Goal: Complete application form: Complete application form

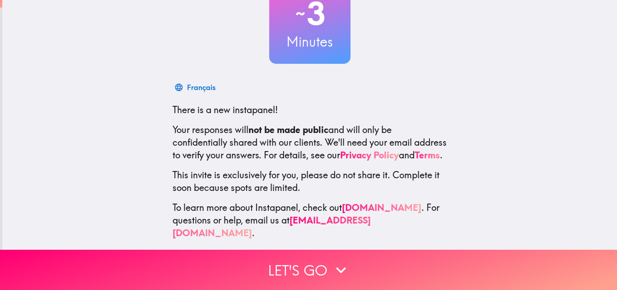
scroll to position [86, 0]
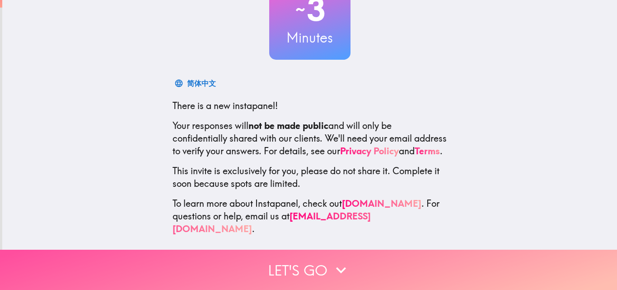
click at [289, 257] on button "Let's go" at bounding box center [308, 269] width 617 height 40
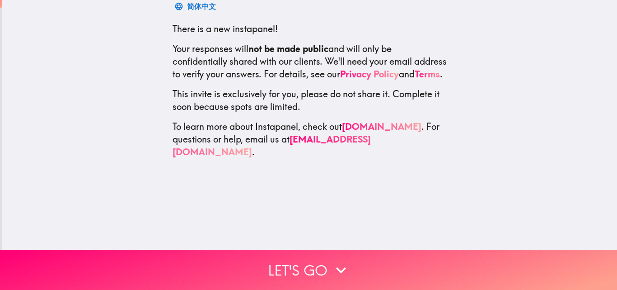
scroll to position [0, 0]
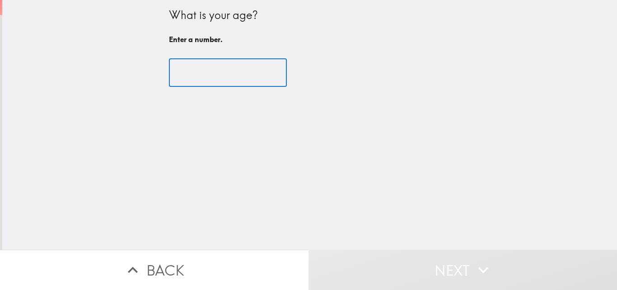
click at [214, 69] on input "number" at bounding box center [228, 73] width 118 height 28
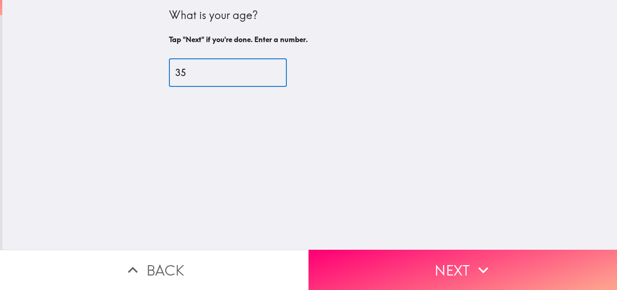
type input "35"
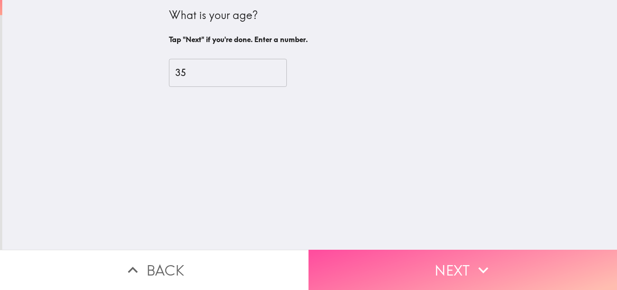
click at [381, 274] on button "Next" at bounding box center [463, 269] width 309 height 40
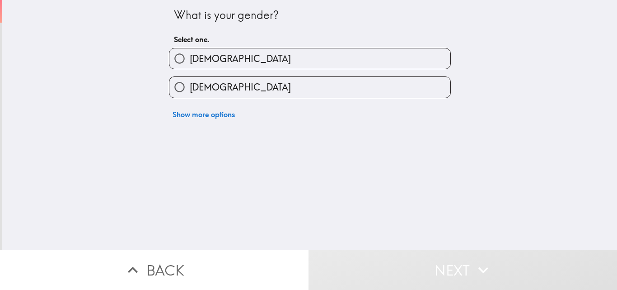
click at [210, 66] on label "[DEMOGRAPHIC_DATA]" at bounding box center [309, 58] width 281 height 20
click at [190, 66] on input "[DEMOGRAPHIC_DATA]" at bounding box center [179, 58] width 20 height 20
radio input "true"
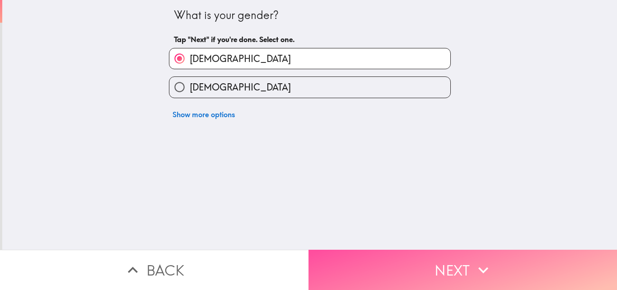
click at [392, 251] on button "Next" at bounding box center [463, 269] width 309 height 40
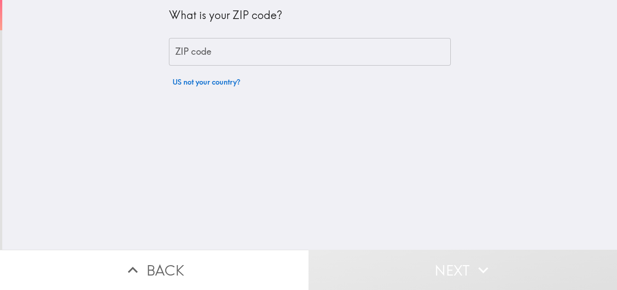
click at [233, 55] on input "ZIP code" at bounding box center [310, 52] width 282 height 28
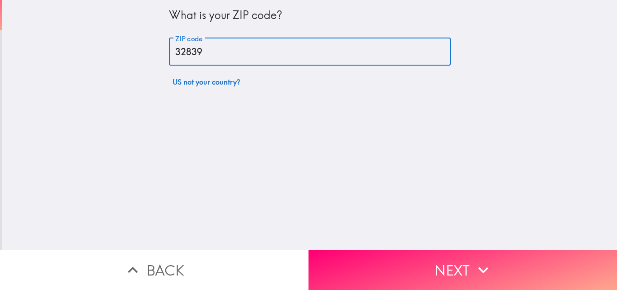
type input "32839"
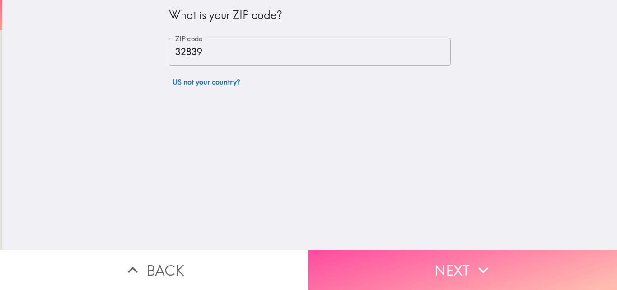
click at [443, 262] on button "Next" at bounding box center [463, 269] width 309 height 40
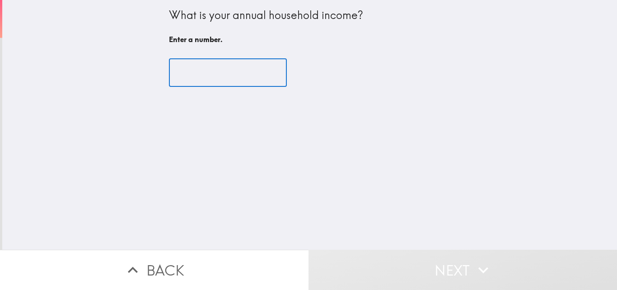
click at [216, 78] on input "number" at bounding box center [228, 73] width 118 height 28
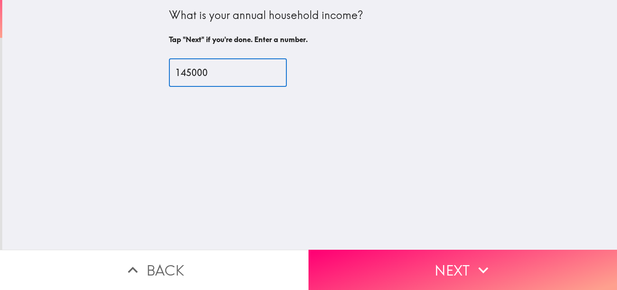
type input "145000"
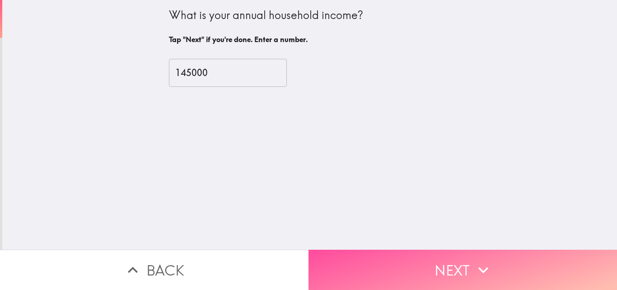
click at [333, 263] on button "Next" at bounding box center [463, 269] width 309 height 40
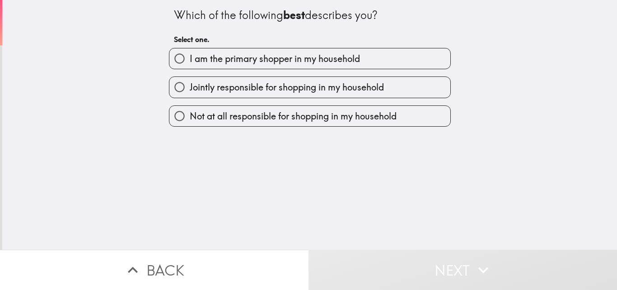
click at [192, 69] on div "Jointly responsible for shopping in my household" at bounding box center [306, 83] width 289 height 28
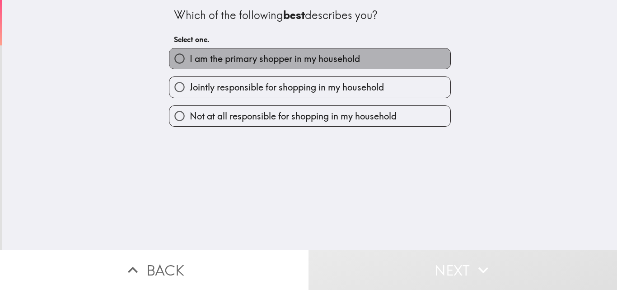
click at [190, 62] on span "I am the primary shopper in my household" at bounding box center [275, 58] width 170 height 13
click at [185, 62] on input "I am the primary shopper in my household" at bounding box center [179, 58] width 20 height 20
radio input "true"
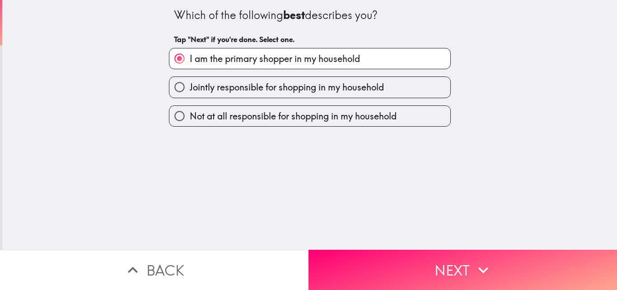
click at [342, 254] on button "Next" at bounding box center [463, 269] width 309 height 40
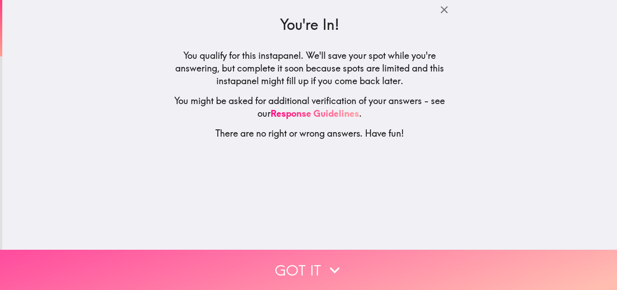
click at [299, 263] on button "Got it" at bounding box center [308, 269] width 617 height 40
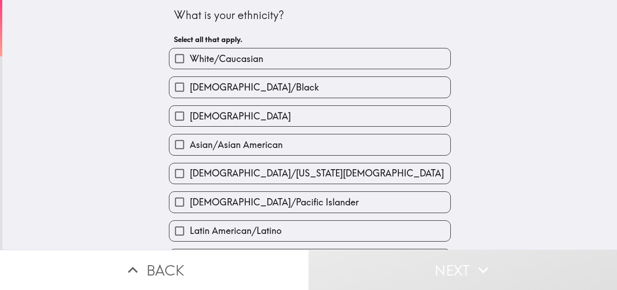
click at [232, 58] on span "White/Caucasian" at bounding box center [227, 58] width 74 height 13
click at [190, 58] on input "White/Caucasian" at bounding box center [179, 58] width 20 height 20
checkbox input "true"
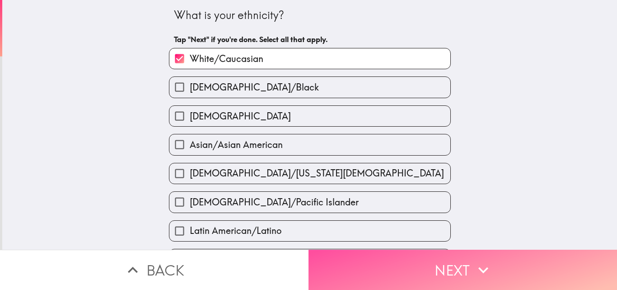
click at [313, 257] on button "Next" at bounding box center [463, 269] width 309 height 40
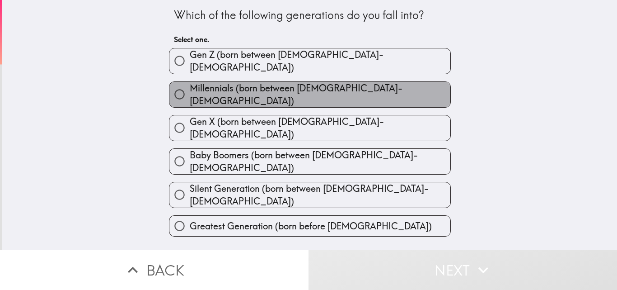
click at [190, 91] on span "Millennials (born between [DEMOGRAPHIC_DATA]-[DEMOGRAPHIC_DATA])" at bounding box center [320, 94] width 261 height 25
click at [185, 91] on input "Millennials (born between [DEMOGRAPHIC_DATA]-[DEMOGRAPHIC_DATA])" at bounding box center [179, 94] width 20 height 20
radio input "true"
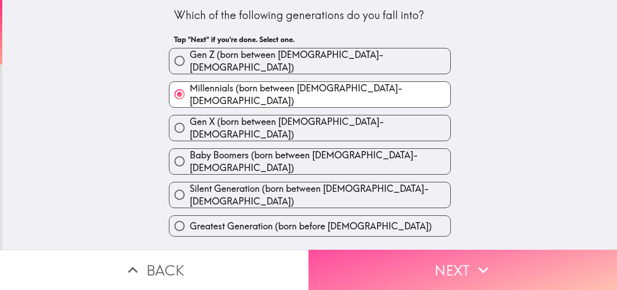
click at [322, 263] on button "Next" at bounding box center [463, 269] width 309 height 40
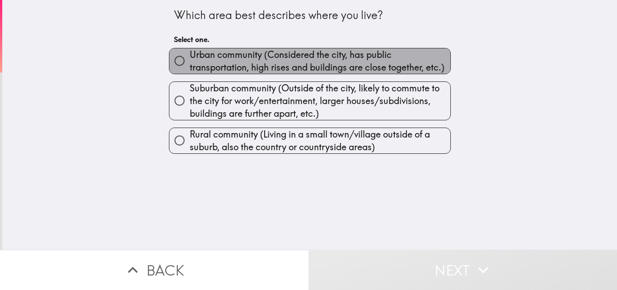
click at [216, 64] on span "Urban community (Considered the city, has public transportation, high rises and…" at bounding box center [320, 60] width 261 height 25
click at [190, 64] on input "Urban community (Considered the city, has public transportation, high rises and…" at bounding box center [179, 61] width 20 height 20
radio input "true"
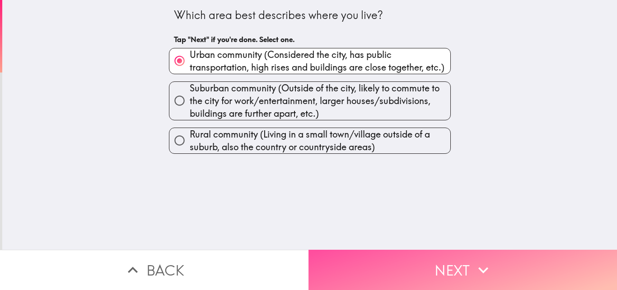
click at [353, 272] on button "Next" at bounding box center [463, 269] width 309 height 40
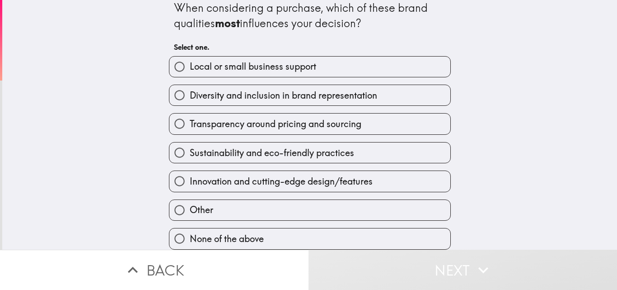
scroll to position [14, 0]
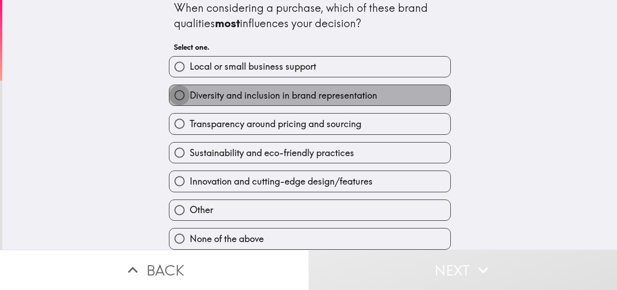
click at [178, 88] on input "Diversity and inclusion in brand representation" at bounding box center [179, 95] width 20 height 20
radio input "true"
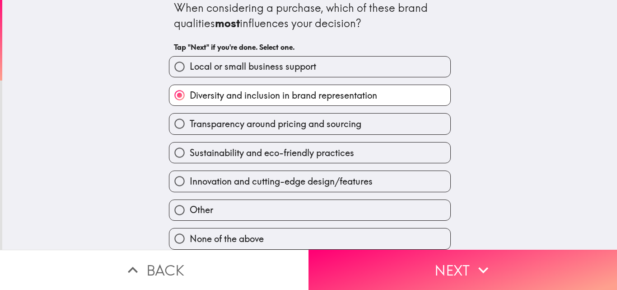
click at [177, 114] on input "Transparency around pricing and sourcing" at bounding box center [179, 123] width 20 height 20
radio input "true"
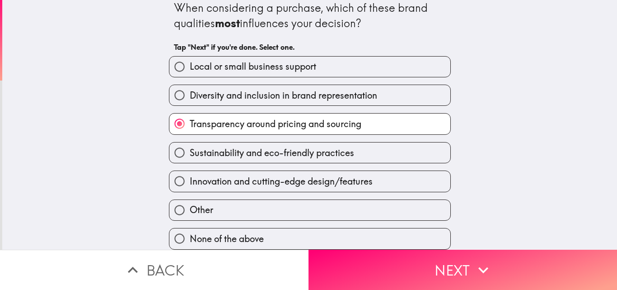
click at [283, 176] on span "Innovation and cutting-edge design/features" at bounding box center [281, 181] width 183 height 13
click at [190, 176] on input "Innovation and cutting-edge design/features" at bounding box center [179, 181] width 20 height 20
radio input "true"
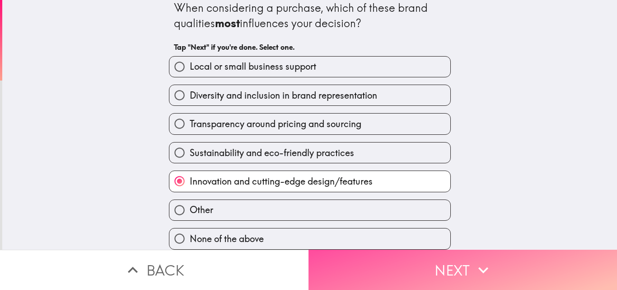
click at [316, 264] on button "Next" at bounding box center [463, 269] width 309 height 40
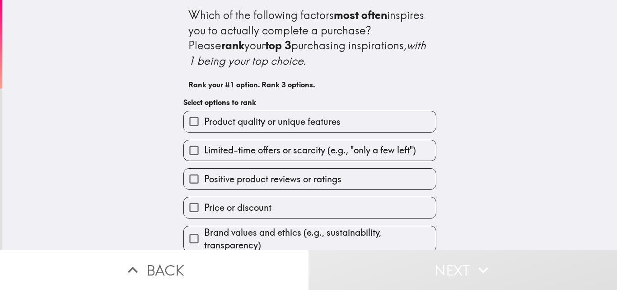
scroll to position [37, 0]
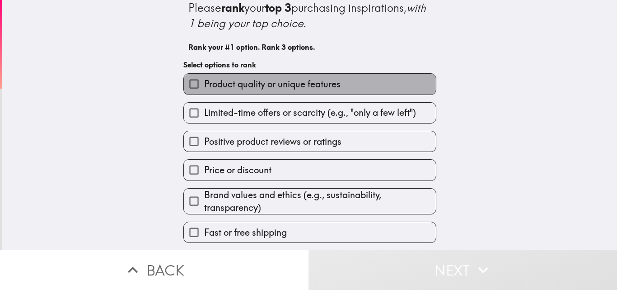
click at [227, 83] on span "Product quality or unique features" at bounding box center [272, 84] width 136 height 13
click at [204, 83] on input "Product quality or unique features" at bounding box center [194, 84] width 20 height 20
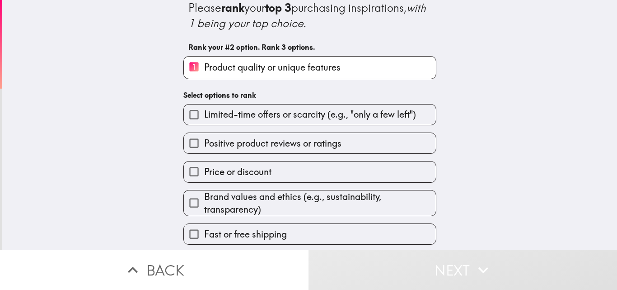
scroll to position [68, 0]
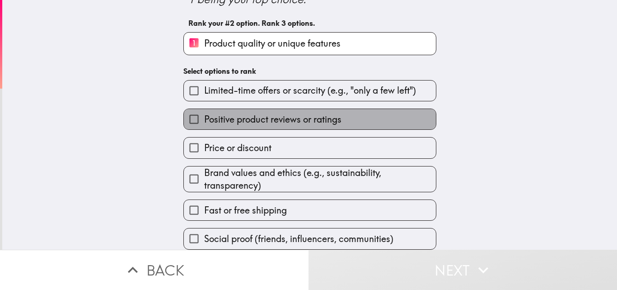
click at [212, 113] on span "Positive product reviews or ratings" at bounding box center [272, 119] width 137 height 13
click at [204, 112] on input "Positive product reviews or ratings" at bounding box center [194, 119] width 20 height 20
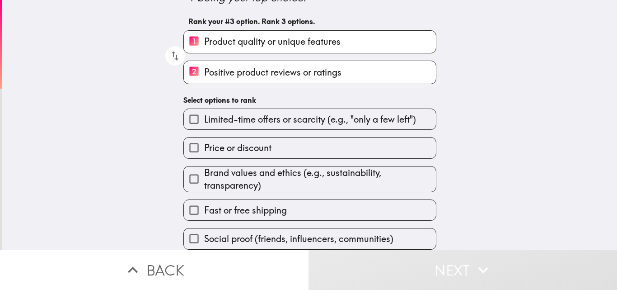
scroll to position [70, 0]
click at [208, 174] on span "Brand values and ethics (e.g., sustainability, transparency)" at bounding box center [320, 178] width 232 height 25
click at [204, 174] on input "Brand values and ethics (e.g., sustainability, transparency)" at bounding box center [194, 179] width 20 height 20
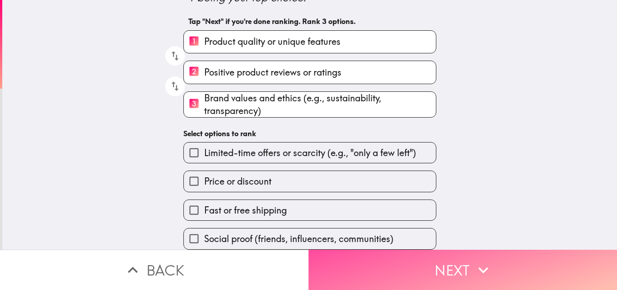
click at [360, 264] on button "Next" at bounding box center [463, 269] width 309 height 40
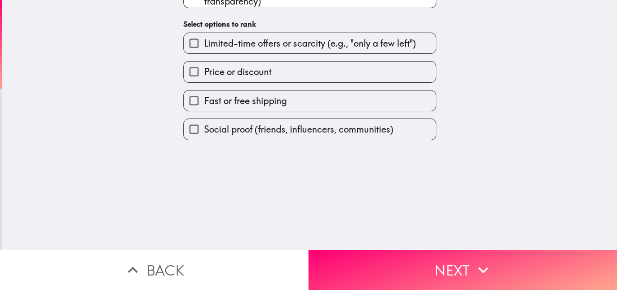
scroll to position [0, 0]
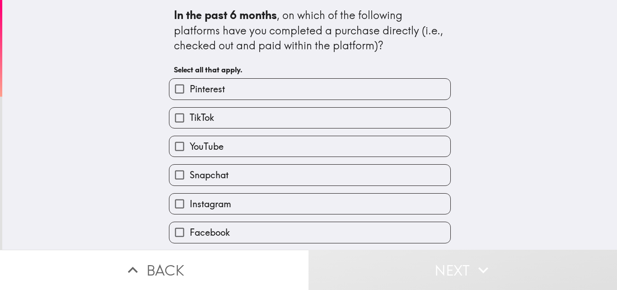
scroll to position [29, 0]
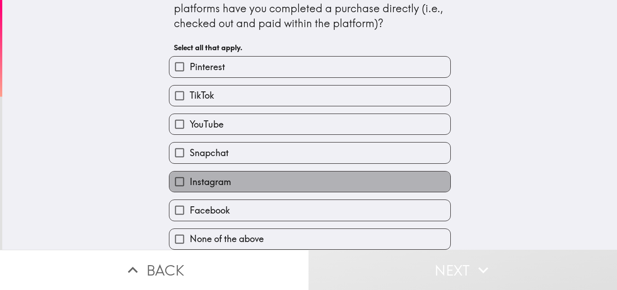
click at [192, 175] on span "Instagram" at bounding box center [211, 181] width 42 height 13
click at [190, 175] on input "Instagram" at bounding box center [179, 181] width 20 height 20
checkbox input "true"
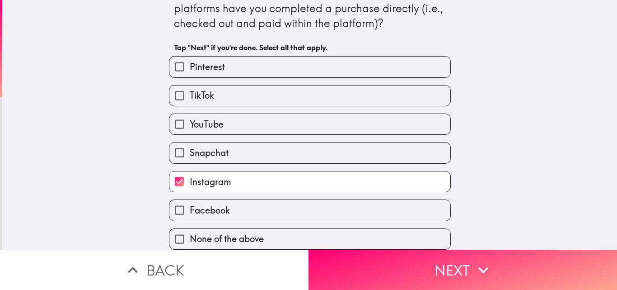
click at [190, 204] on span "Facebook" at bounding box center [210, 210] width 40 height 13
click at [189, 203] on input "Facebook" at bounding box center [179, 210] width 20 height 20
checkbox input "true"
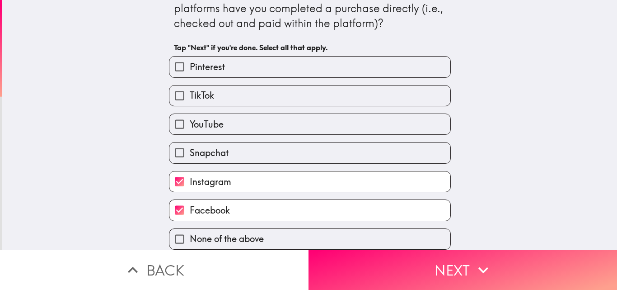
click at [371, 268] on button "Next" at bounding box center [463, 269] width 309 height 40
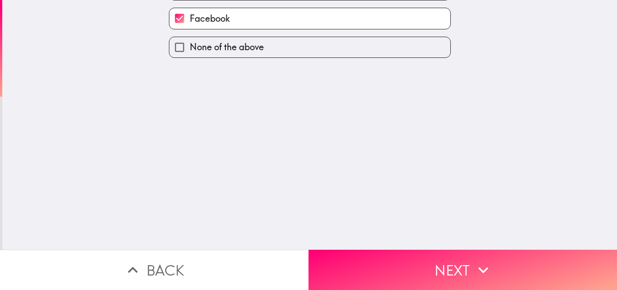
scroll to position [0, 0]
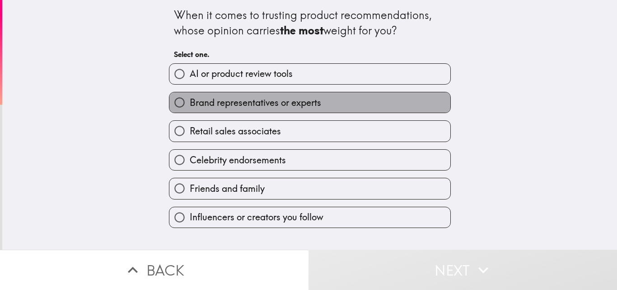
click at [190, 103] on span "Brand representatives or experts" at bounding box center [255, 102] width 131 height 13
click at [183, 103] on input "Brand representatives or experts" at bounding box center [179, 102] width 20 height 20
radio input "true"
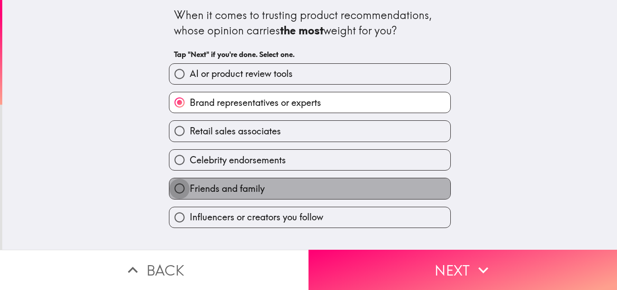
click at [180, 182] on input "Friends and family" at bounding box center [179, 188] width 20 height 20
radio input "true"
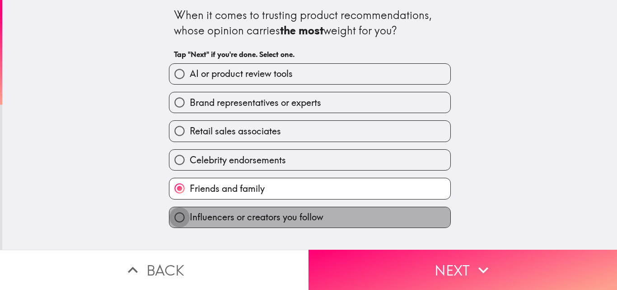
click at [182, 219] on input "Influencers or creators you follow" at bounding box center [179, 217] width 20 height 20
radio input "true"
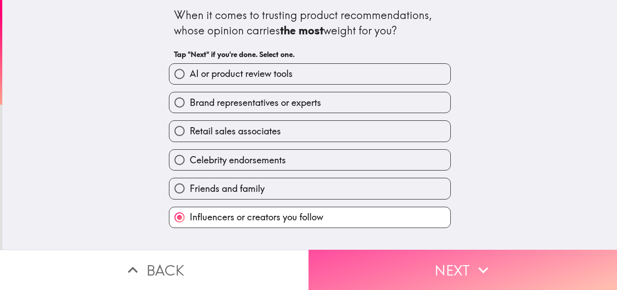
click at [344, 270] on button "Next" at bounding box center [463, 269] width 309 height 40
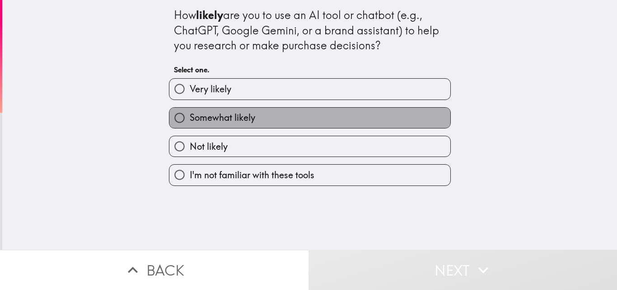
click at [218, 112] on span "Somewhat likely" at bounding box center [223, 117] width 66 height 13
click at [190, 112] on input "Somewhat likely" at bounding box center [179, 118] width 20 height 20
radio input "true"
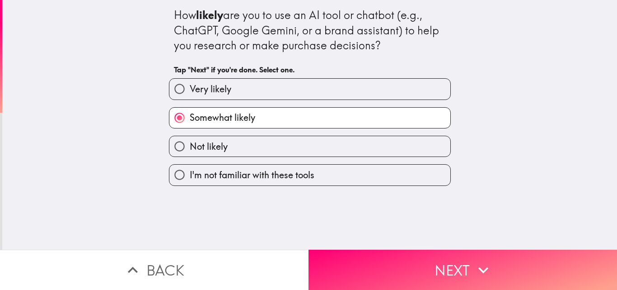
click at [326, 263] on button "Next" at bounding box center [463, 269] width 309 height 40
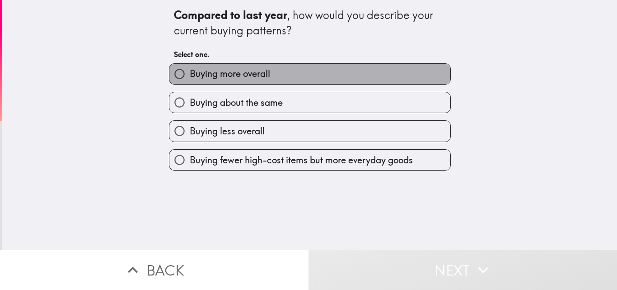
click at [199, 79] on span "Buying more overall" at bounding box center [230, 73] width 80 height 13
click at [190, 79] on input "Buying more overall" at bounding box center [179, 74] width 20 height 20
radio input "true"
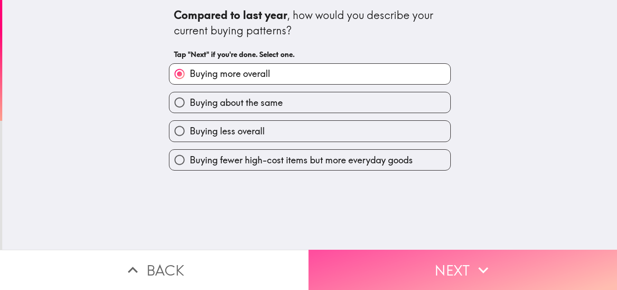
click at [320, 251] on button "Next" at bounding box center [463, 269] width 309 height 40
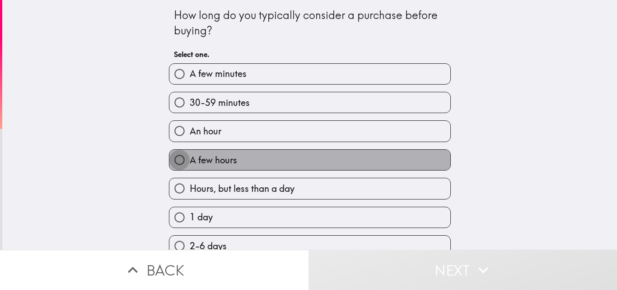
click at [179, 158] on input "A few hours" at bounding box center [179, 160] width 20 height 20
radio input "true"
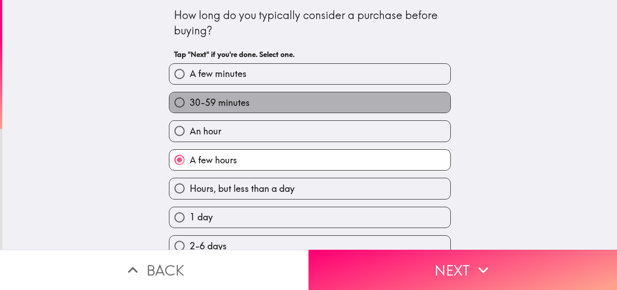
click at [183, 94] on label "30-59 minutes" at bounding box center [309, 102] width 281 height 20
click at [183, 94] on input "30-59 minutes" at bounding box center [179, 102] width 20 height 20
radio input "true"
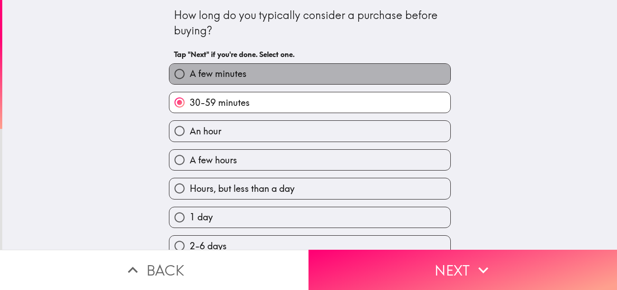
click at [190, 75] on span "A few minutes" at bounding box center [218, 73] width 57 height 13
click at [188, 75] on input "A few minutes" at bounding box center [179, 74] width 20 height 20
radio input "true"
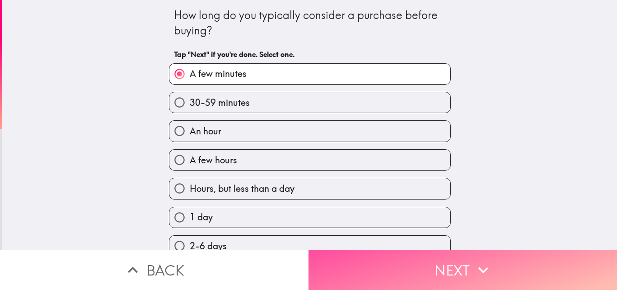
click at [327, 253] on button "Next" at bounding box center [463, 269] width 309 height 40
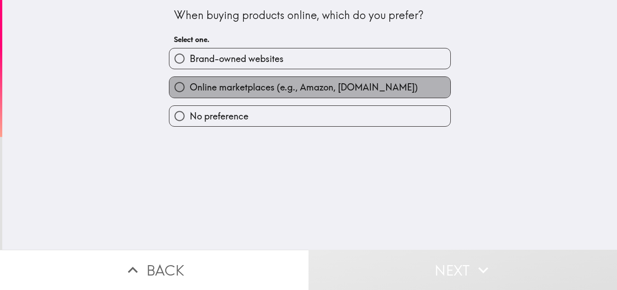
click at [217, 84] on span "Online marketplaces (e.g., Amazon, [DOMAIN_NAME])" at bounding box center [304, 87] width 228 height 13
click at [190, 84] on input "Online marketplaces (e.g., Amazon, [DOMAIN_NAME])" at bounding box center [179, 87] width 20 height 20
radio input "true"
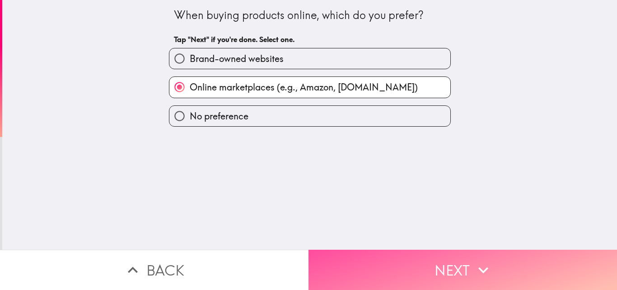
click at [336, 258] on button "Next" at bounding box center [463, 269] width 309 height 40
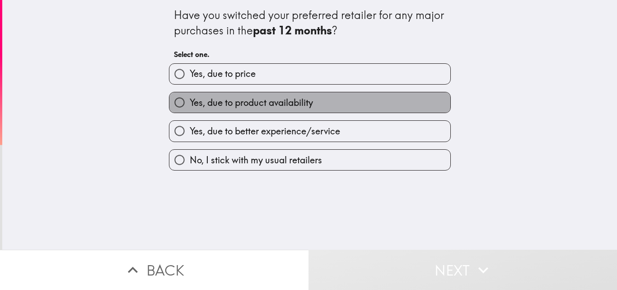
click at [191, 107] on span "Yes, due to product availability" at bounding box center [251, 102] width 123 height 13
click at [190, 107] on input "Yes, due to product availability" at bounding box center [179, 102] width 20 height 20
radio input "true"
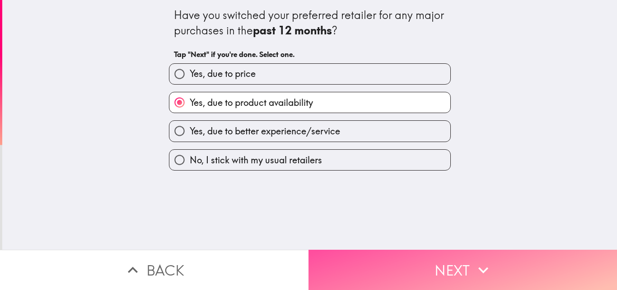
click at [322, 270] on button "Next" at bounding box center [463, 269] width 309 height 40
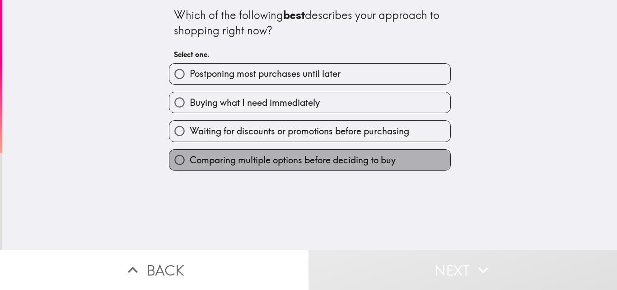
click at [198, 156] on span "Comparing multiple options before deciding to buy" at bounding box center [293, 160] width 206 height 13
click at [190, 156] on input "Comparing multiple options before deciding to buy" at bounding box center [179, 160] width 20 height 20
radio input "true"
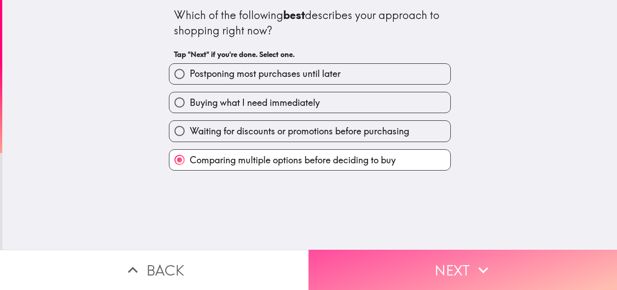
click at [342, 260] on button "Next" at bounding box center [463, 269] width 309 height 40
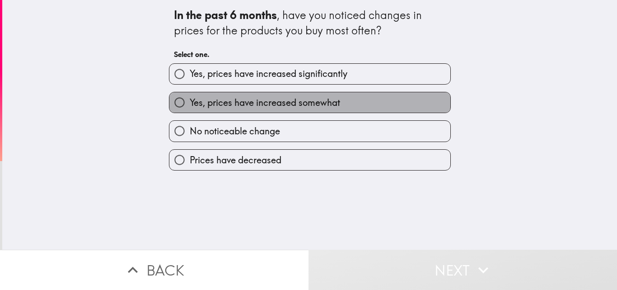
click at [192, 108] on span "Yes, prices have increased somewhat" at bounding box center [265, 102] width 150 height 13
click at [190, 108] on input "Yes, prices have increased somewhat" at bounding box center [179, 102] width 20 height 20
radio input "true"
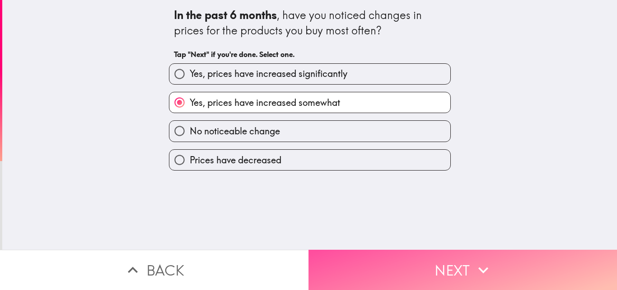
click at [340, 263] on button "Next" at bounding box center [463, 269] width 309 height 40
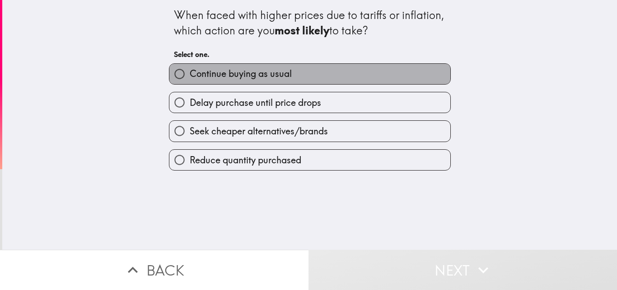
click at [213, 77] on span "Continue buying as usual" at bounding box center [241, 73] width 102 height 13
click at [190, 77] on input "Continue buying as usual" at bounding box center [179, 74] width 20 height 20
radio input "true"
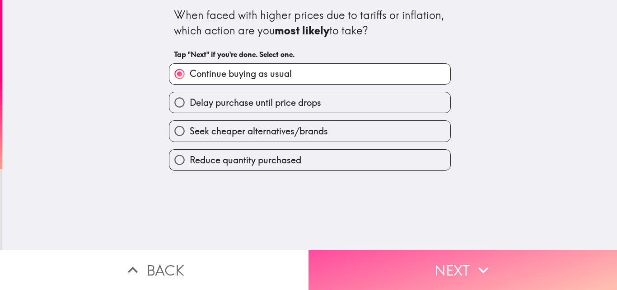
click at [352, 272] on button "Next" at bounding box center [463, 269] width 309 height 40
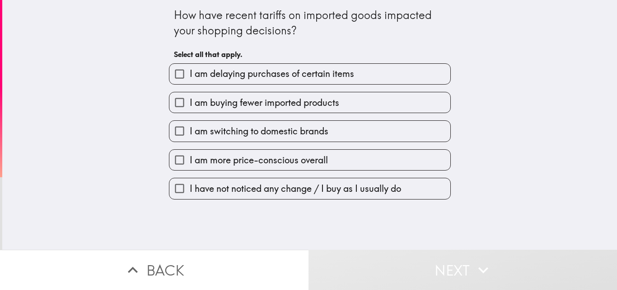
click at [179, 158] on input "I am more price-conscious overall" at bounding box center [179, 160] width 20 height 20
checkbox input "true"
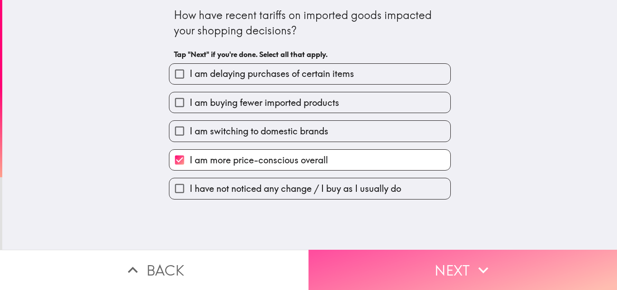
click at [327, 260] on button "Next" at bounding box center [463, 269] width 309 height 40
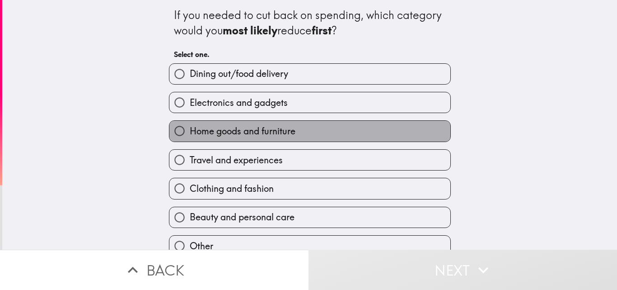
click at [266, 130] on span "Home goods and furniture" at bounding box center [243, 131] width 106 height 13
click at [190, 130] on input "Home goods and furniture" at bounding box center [179, 131] width 20 height 20
radio input "true"
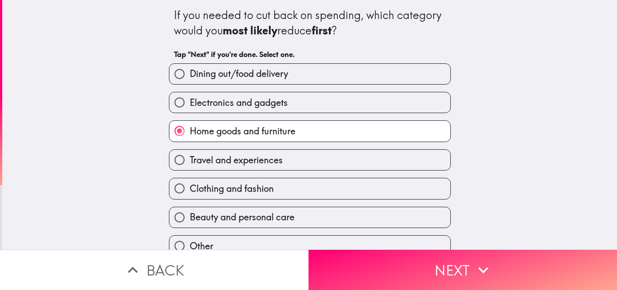
click at [259, 165] on span "Travel and experiences" at bounding box center [236, 160] width 93 height 13
click at [190, 165] on input "Travel and experiences" at bounding box center [179, 160] width 20 height 20
radio input "true"
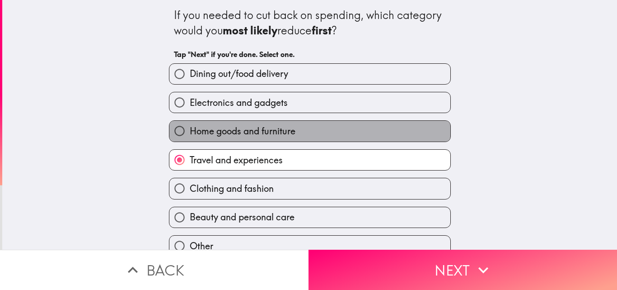
click at [260, 134] on span "Home goods and furniture" at bounding box center [243, 131] width 106 height 13
click at [190, 134] on input "Home goods and furniture" at bounding box center [179, 131] width 20 height 20
radio input "true"
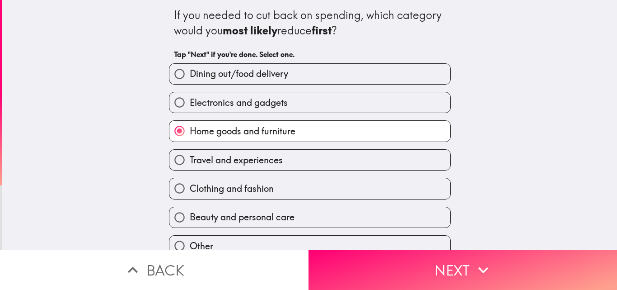
click at [332, 263] on button "Next" at bounding box center [463, 269] width 309 height 40
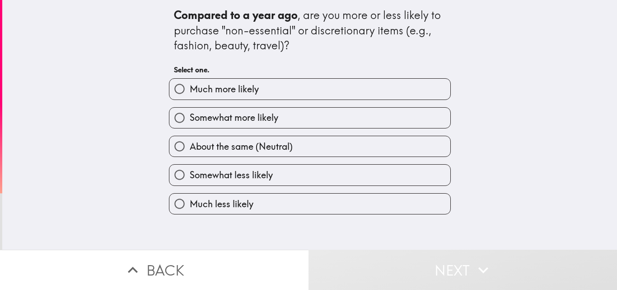
click at [190, 150] on span "About the same (Neutral)" at bounding box center [241, 146] width 103 height 13
click at [187, 150] on input "About the same (Neutral)" at bounding box center [179, 146] width 20 height 20
radio input "true"
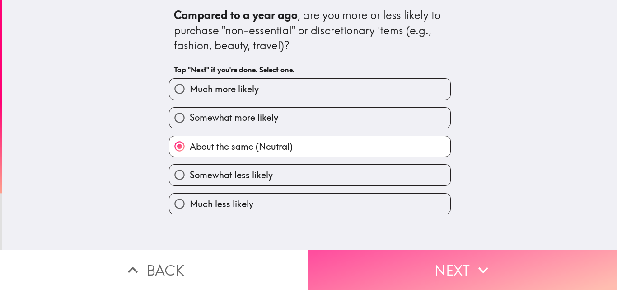
click at [340, 253] on button "Next" at bounding box center [463, 269] width 309 height 40
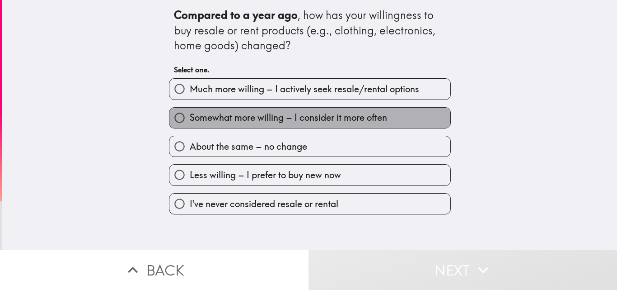
click at [210, 122] on span "Somewhat more willing – I consider it more often" at bounding box center [288, 117] width 197 height 13
click at [190, 122] on input "Somewhat more willing – I consider it more often" at bounding box center [179, 118] width 20 height 20
radio input "true"
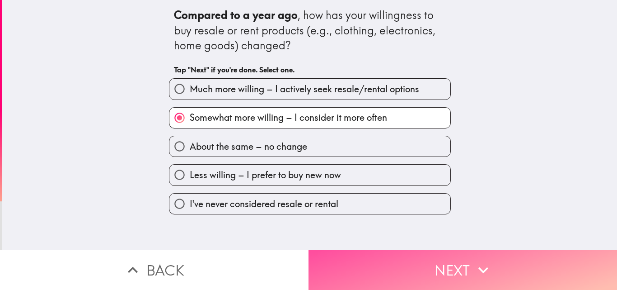
click at [339, 272] on button "Next" at bounding box center [463, 269] width 309 height 40
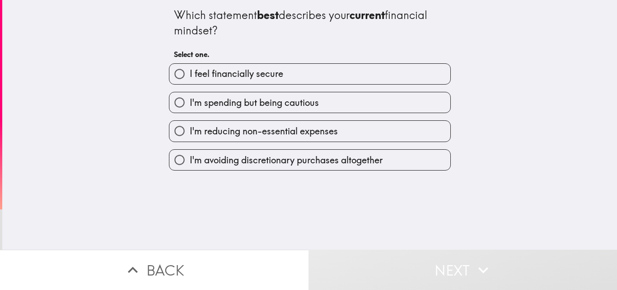
click at [197, 75] on span "I feel financially secure" at bounding box center [237, 73] width 94 height 13
click at [190, 75] on input "I feel financially secure" at bounding box center [179, 74] width 20 height 20
radio input "true"
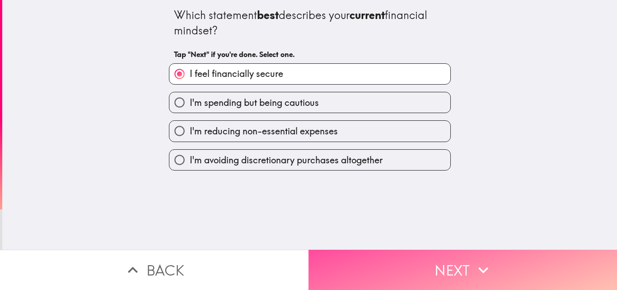
click at [363, 263] on button "Next" at bounding box center [463, 269] width 309 height 40
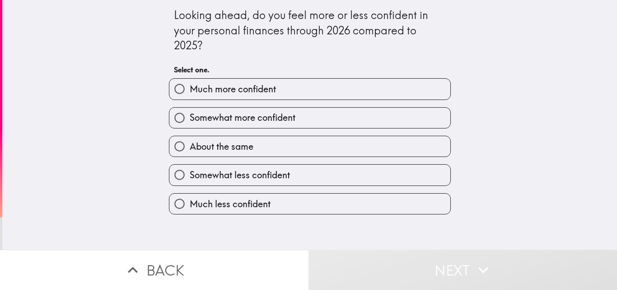
click at [201, 152] on span "About the same" at bounding box center [222, 146] width 64 height 13
click at [190, 152] on input "About the same" at bounding box center [179, 146] width 20 height 20
radio input "true"
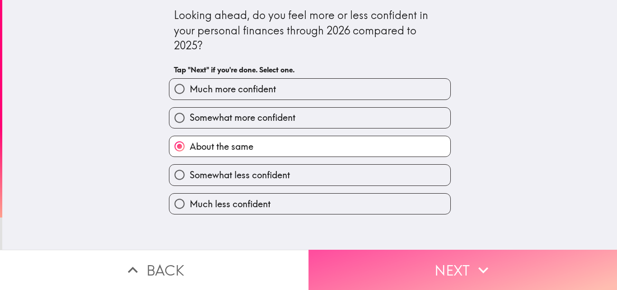
click at [346, 260] on button "Next" at bounding box center [463, 269] width 309 height 40
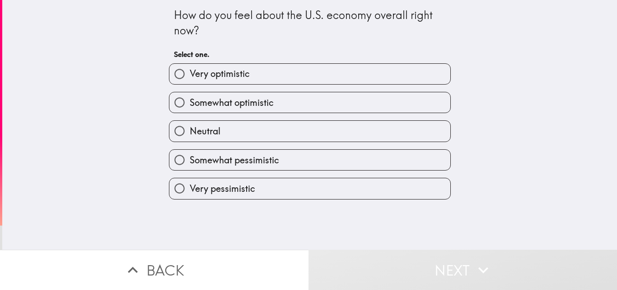
click at [182, 131] on input "Neutral" at bounding box center [179, 131] width 20 height 20
radio input "true"
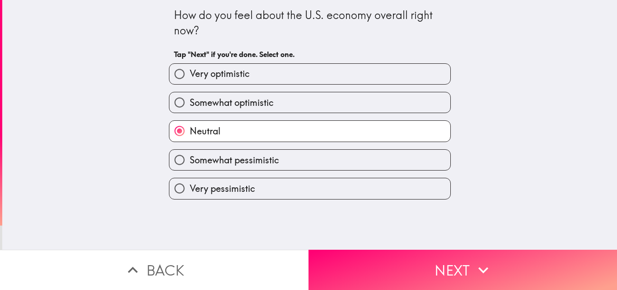
click at [249, 161] on span "Somewhat pessimistic" at bounding box center [234, 160] width 89 height 13
click at [190, 161] on input "Somewhat pessimistic" at bounding box center [179, 160] width 20 height 20
radio input "true"
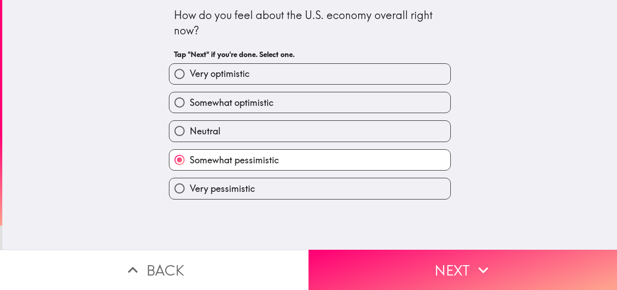
click at [335, 251] on button "Next" at bounding box center [463, 269] width 309 height 40
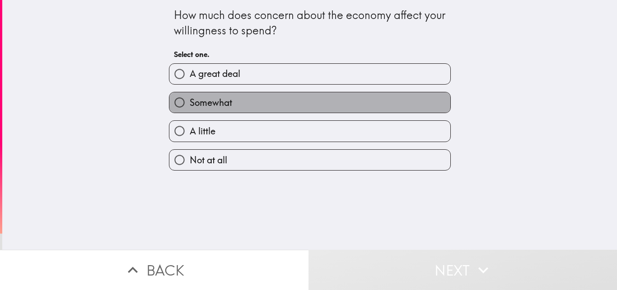
click at [215, 103] on span "Somewhat" at bounding box center [211, 102] width 42 height 13
click at [190, 103] on input "Somewhat" at bounding box center [179, 102] width 20 height 20
radio input "true"
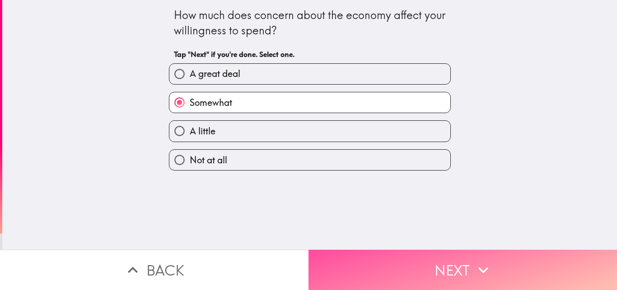
click at [342, 258] on button "Next" at bounding box center [463, 269] width 309 height 40
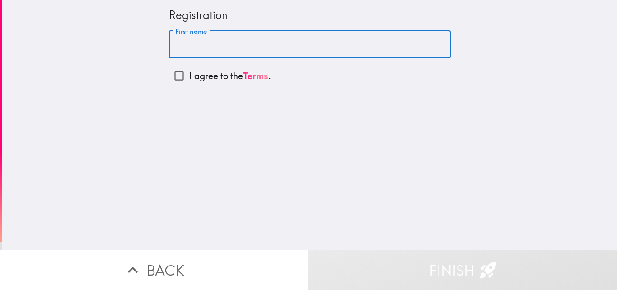
click at [197, 47] on input "First name" at bounding box center [310, 45] width 282 height 28
type input "[DEMOGRAPHIC_DATA]"
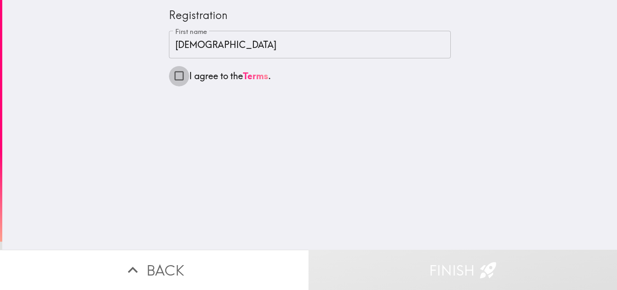
click at [174, 78] on input "I agree to the Terms ." at bounding box center [179, 76] width 20 height 20
checkbox input "true"
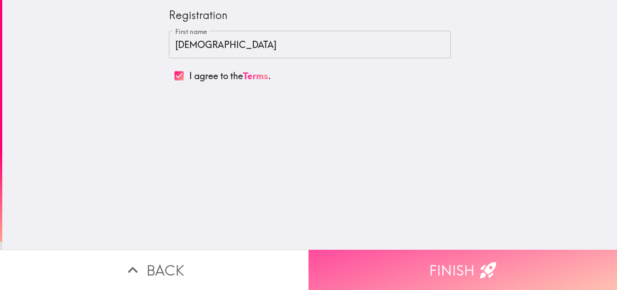
click at [333, 268] on button "Finish" at bounding box center [463, 269] width 309 height 40
